Goal: Task Accomplishment & Management: Use online tool/utility

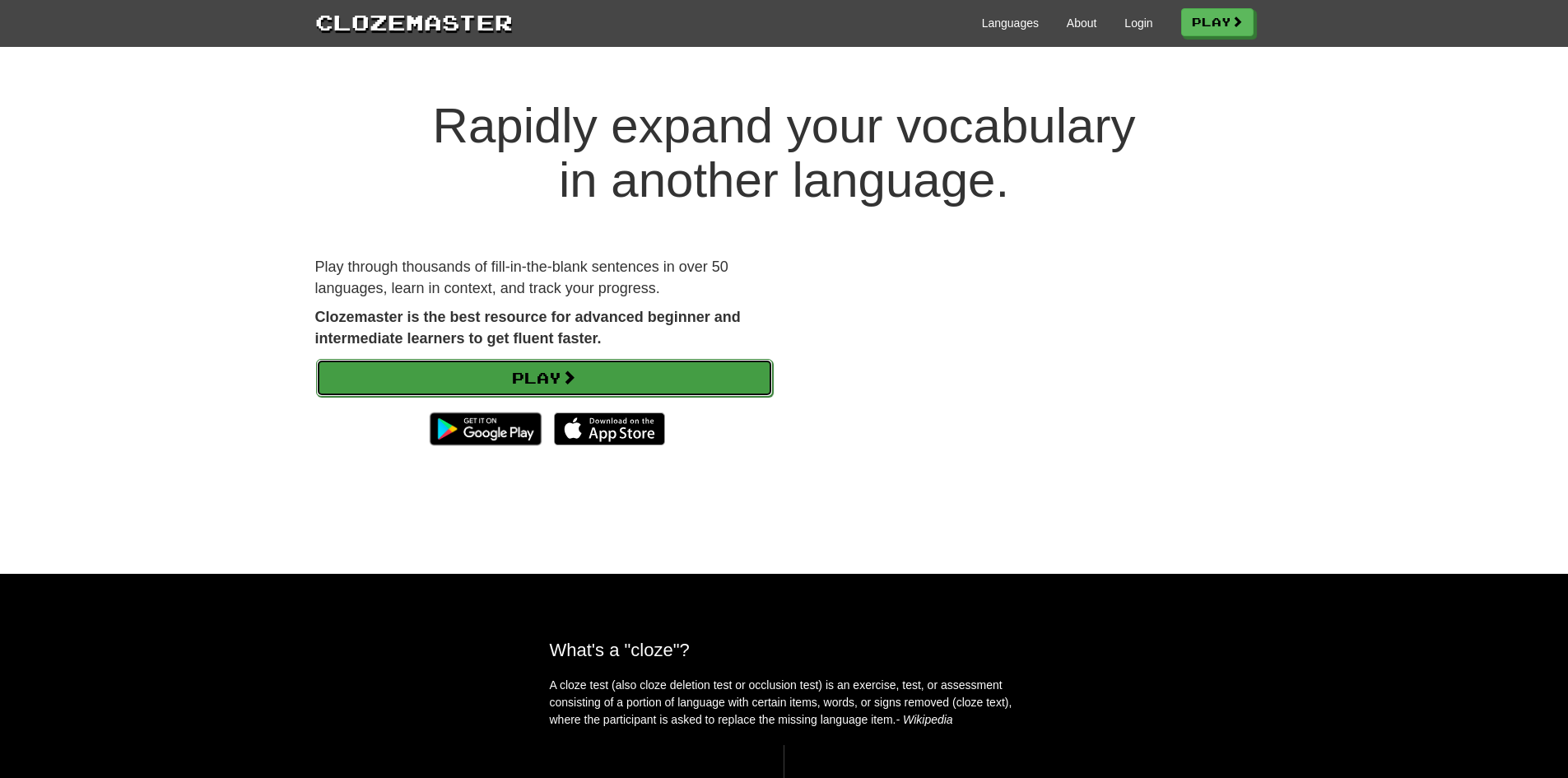
click at [607, 377] on link "Play" at bounding box center [544, 377] width 456 height 38
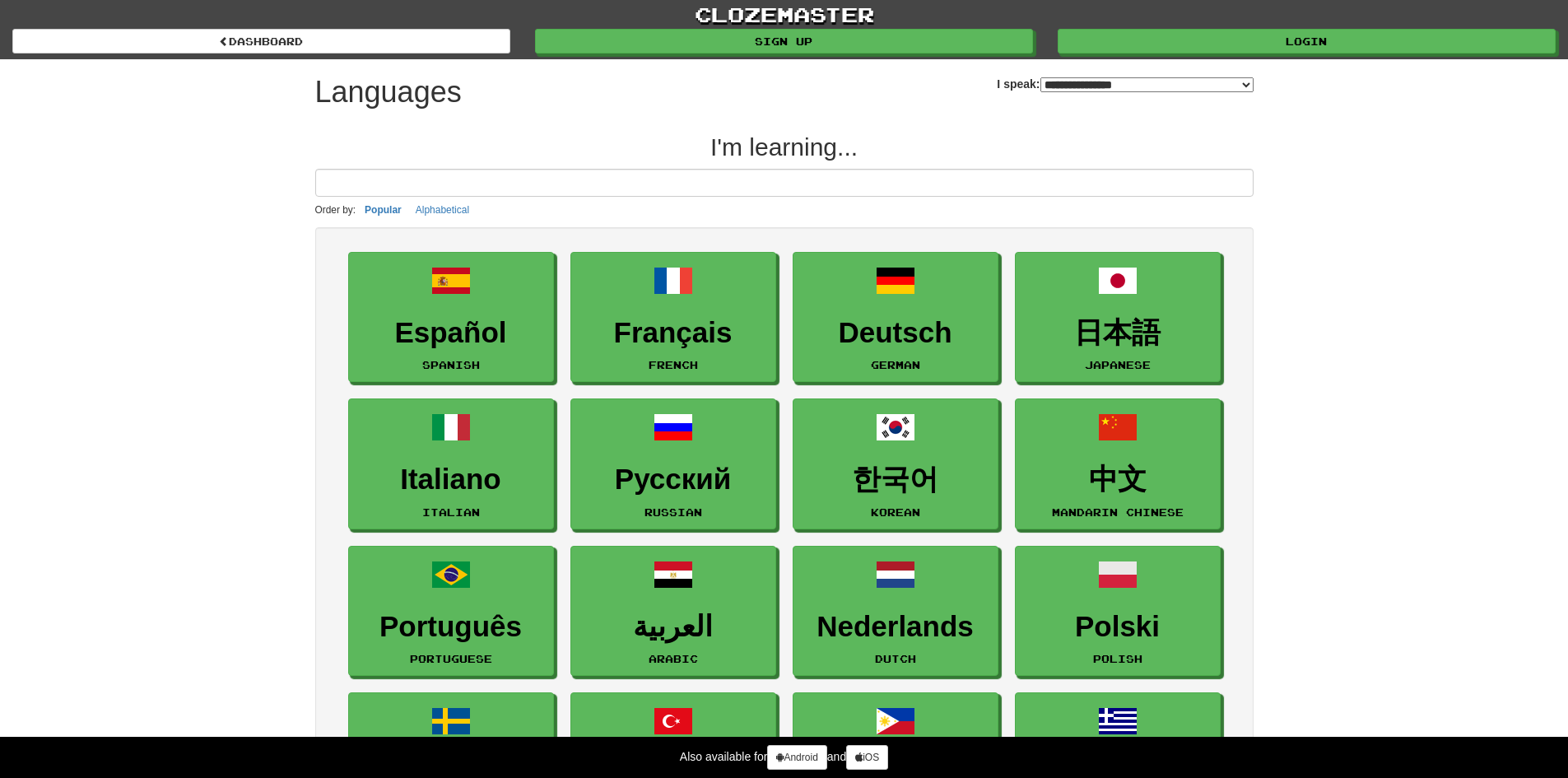
select select "*******"
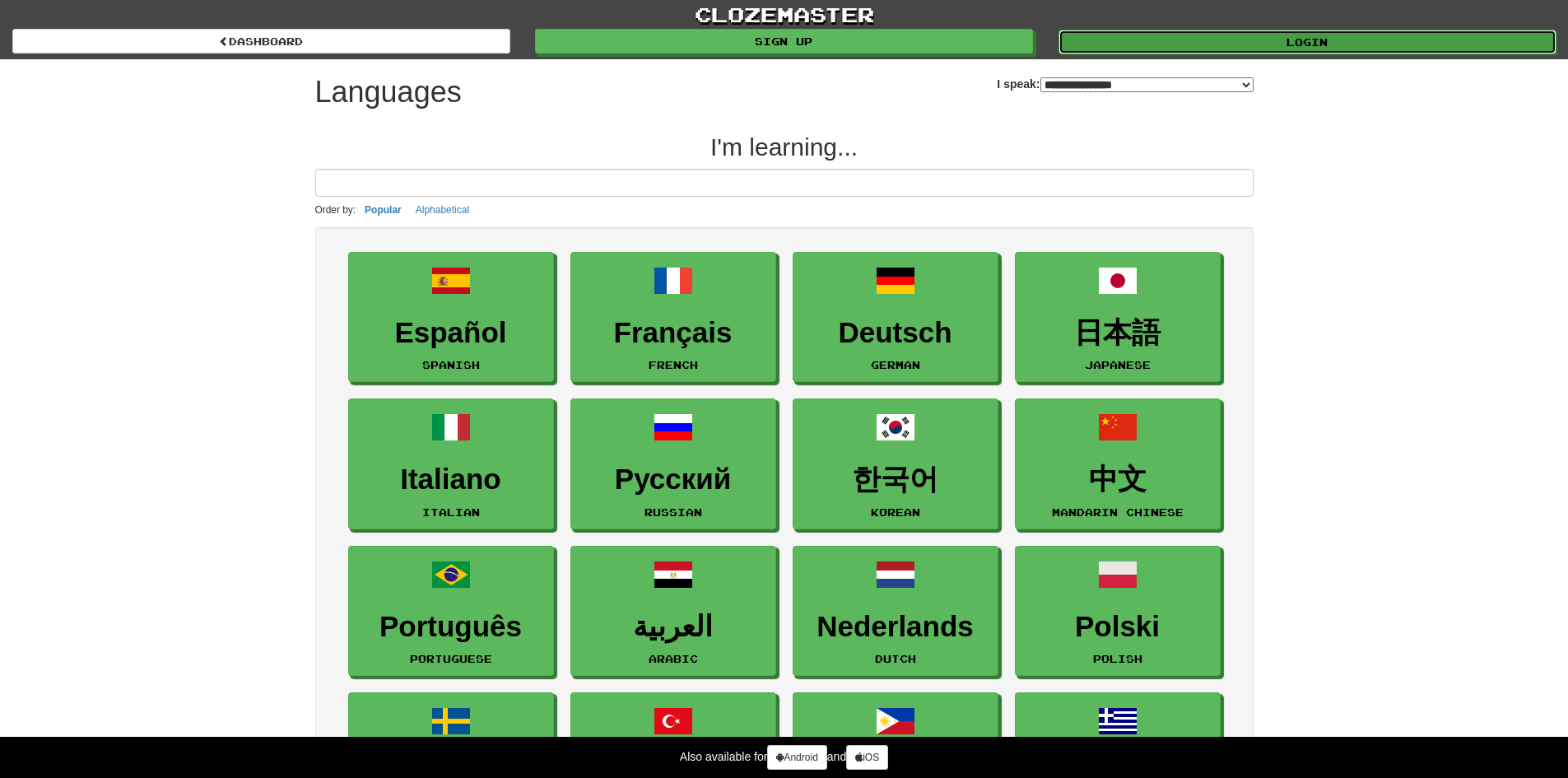
click at [1385, 45] on link "Login" at bounding box center [1307, 41] width 498 height 25
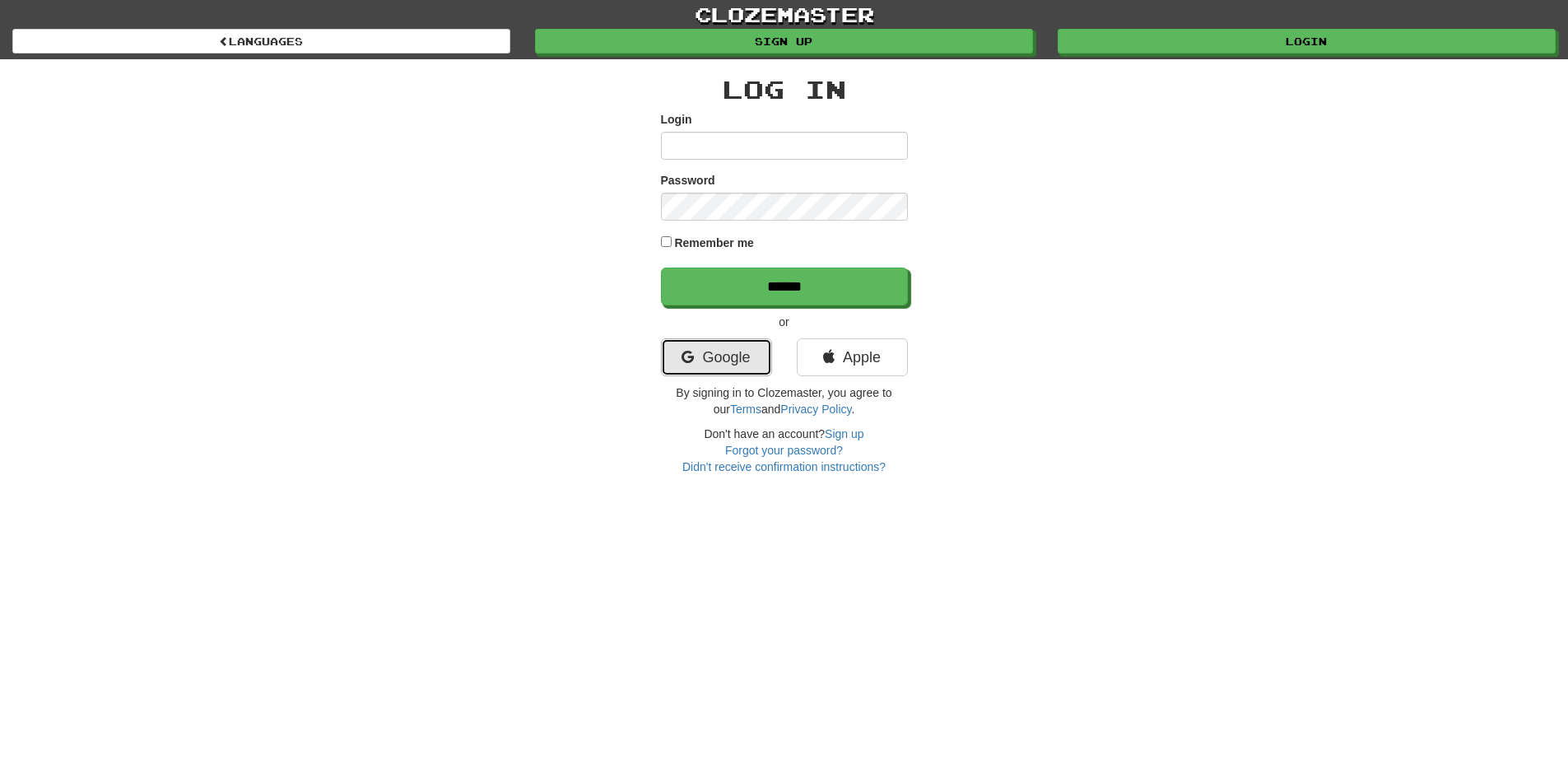
click at [706, 356] on link "Google" at bounding box center [716, 358] width 111 height 38
